Goal: Information Seeking & Learning: Compare options

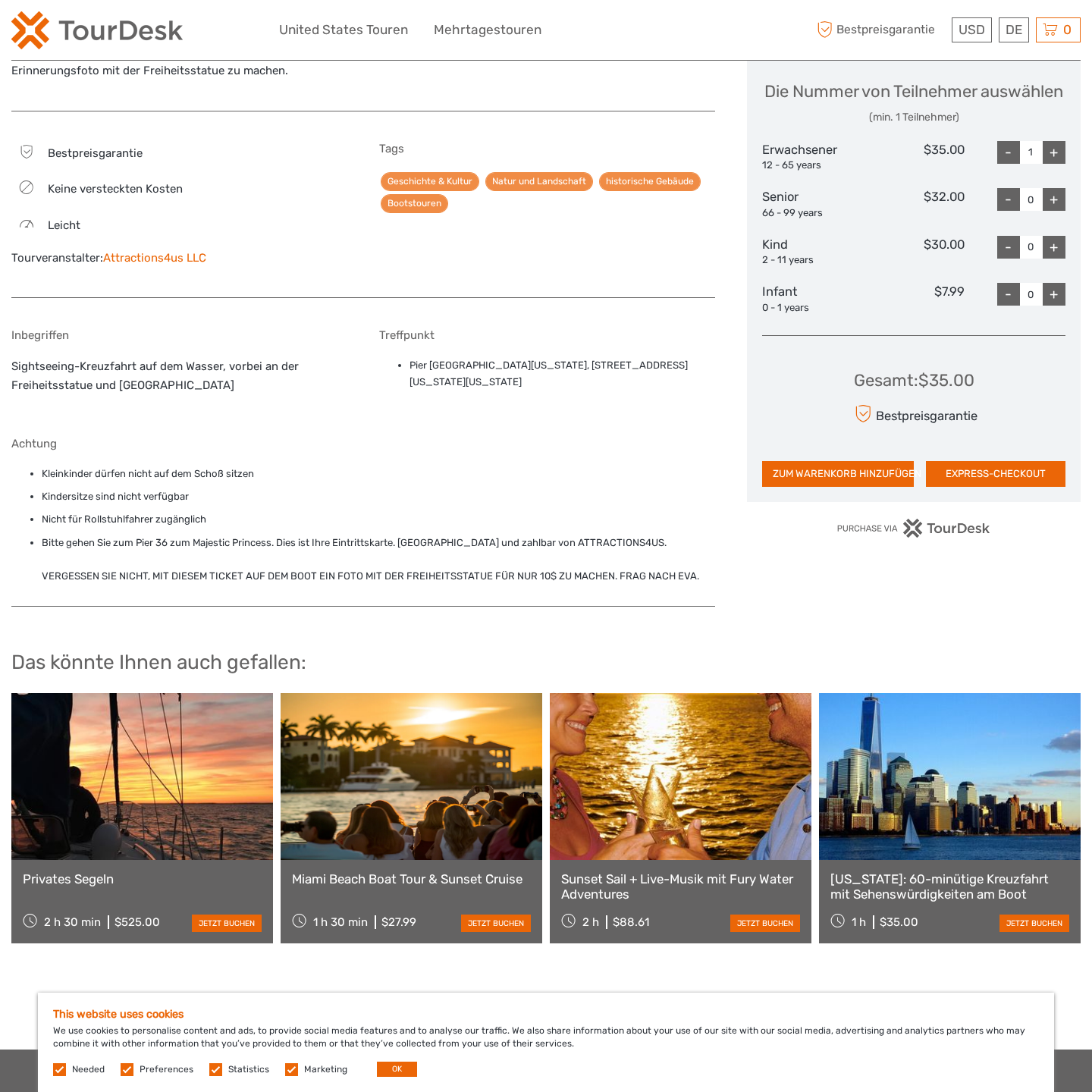
scroll to position [1001, 0]
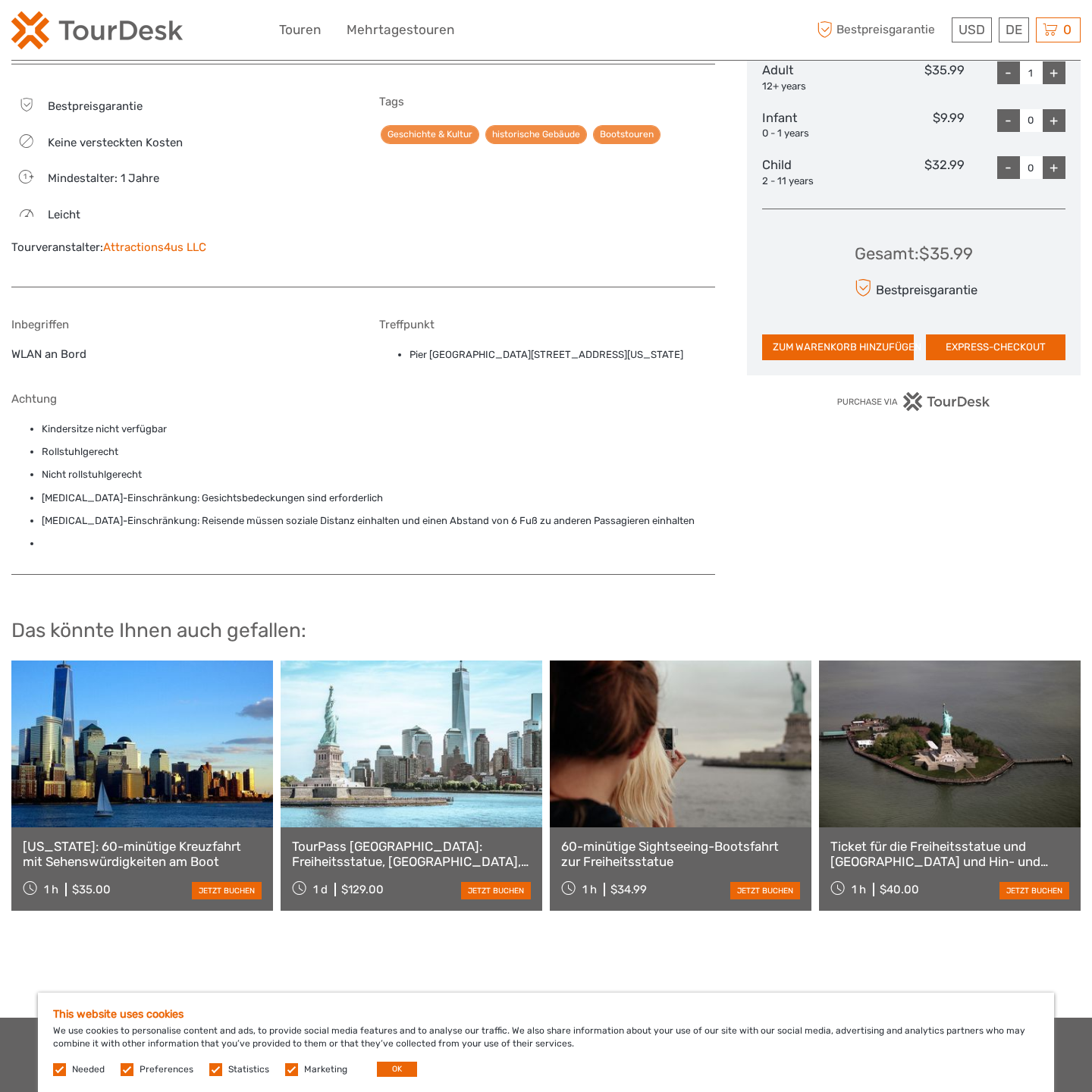
scroll to position [952, 0]
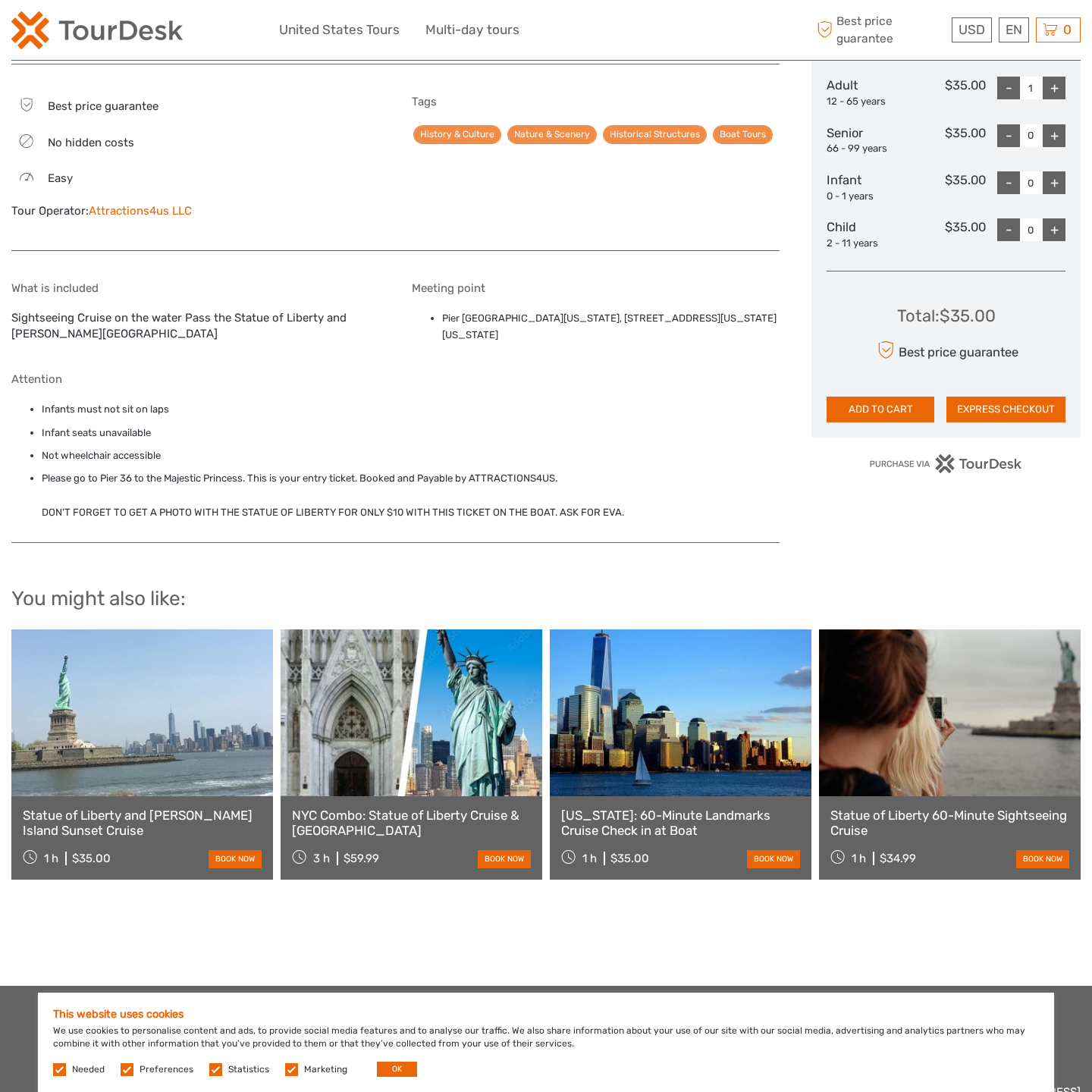
scroll to position [912, 0]
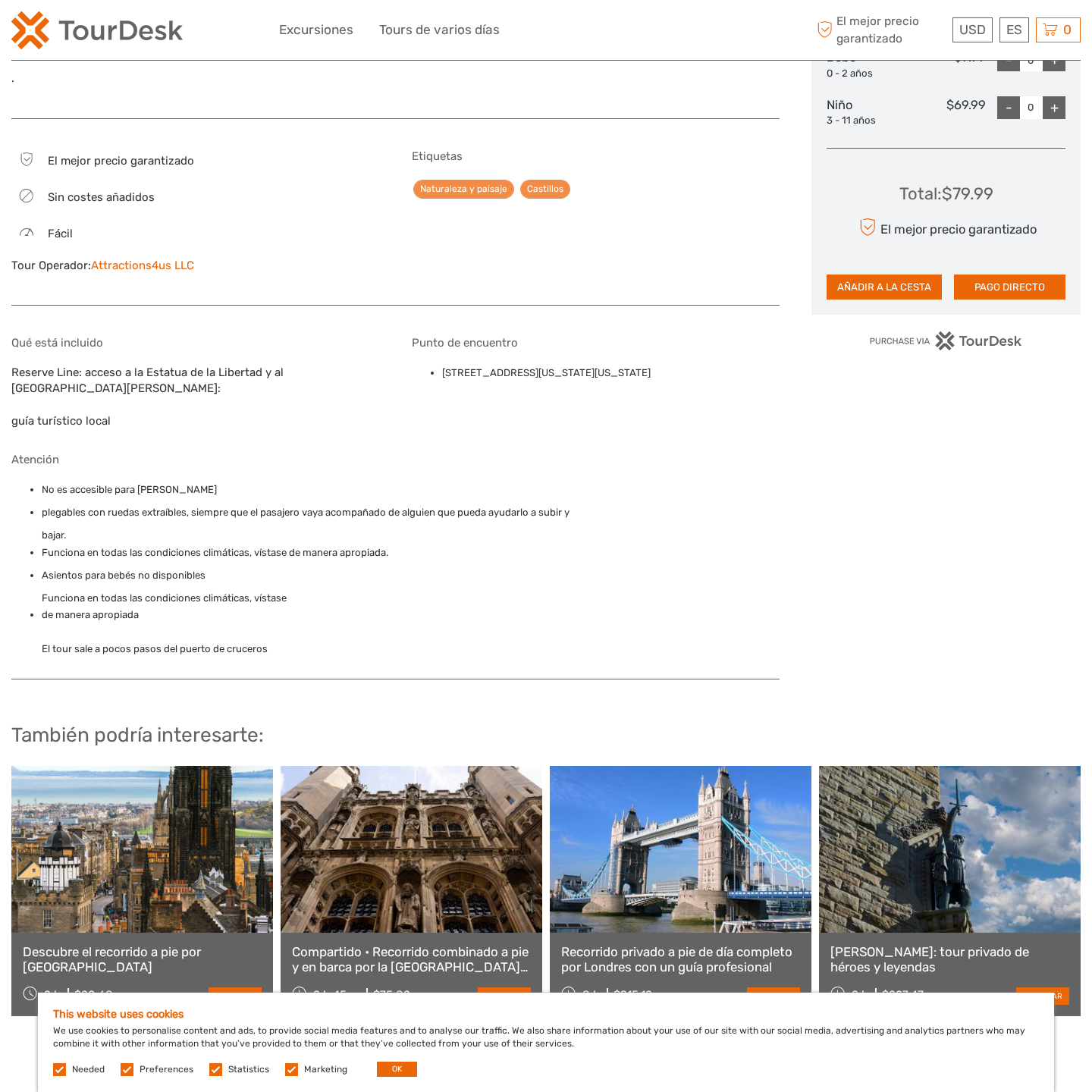
scroll to position [1406, 0]
